Goal: Transaction & Acquisition: Obtain resource

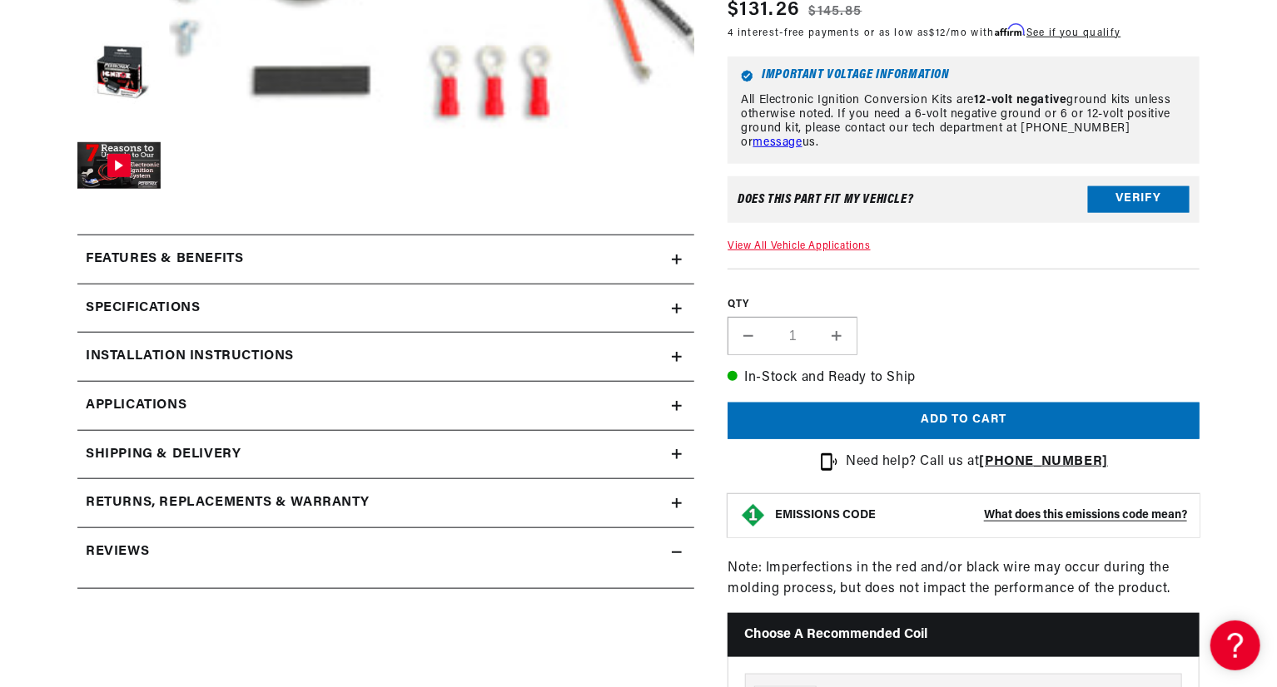
click at [678, 354] on icon at bounding box center [677, 357] width 10 height 10
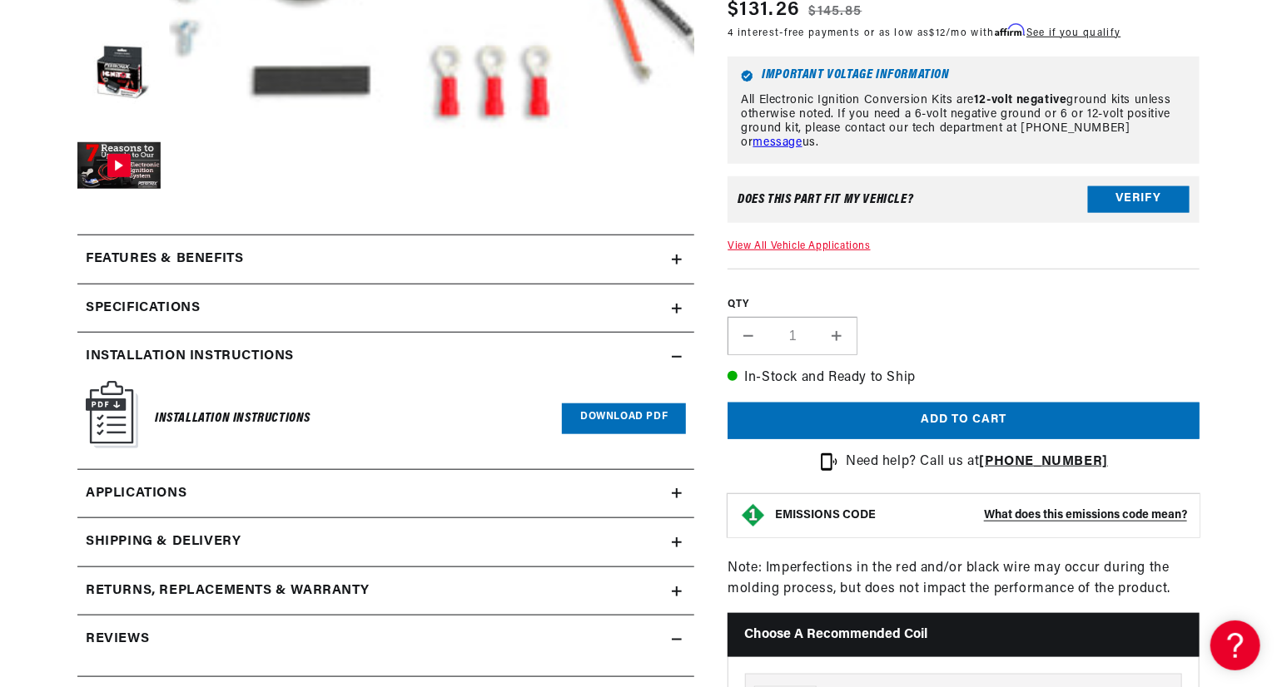
click at [589, 414] on link "Download PDF" at bounding box center [624, 419] width 124 height 31
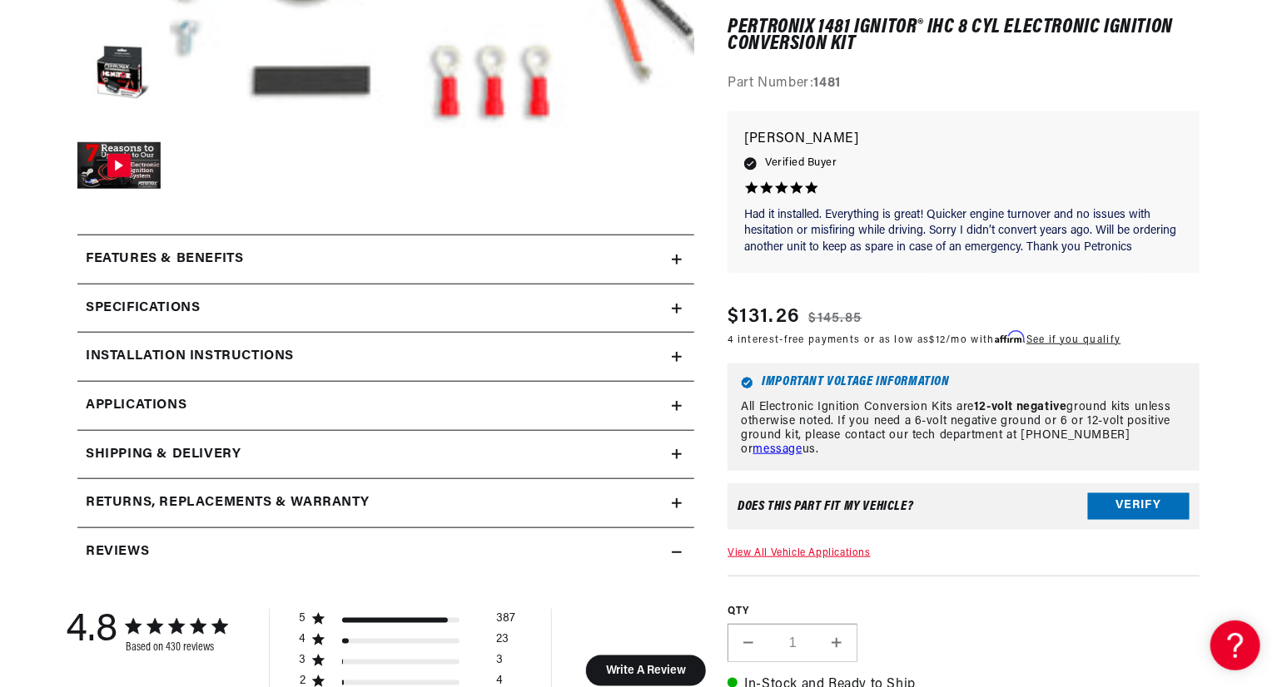
click at [675, 357] on icon at bounding box center [677, 357] width 10 height 0
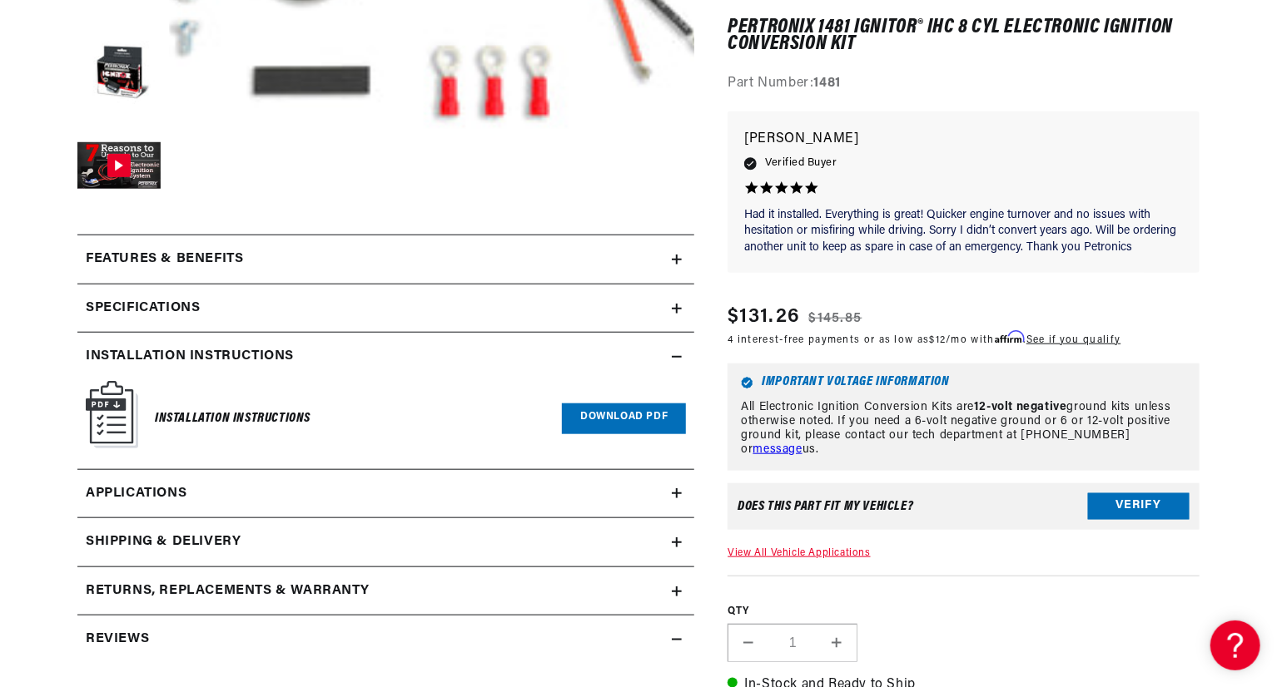
click at [605, 414] on link "Download PDF" at bounding box center [624, 419] width 124 height 31
